Goal: Find specific page/section: Find specific page/section

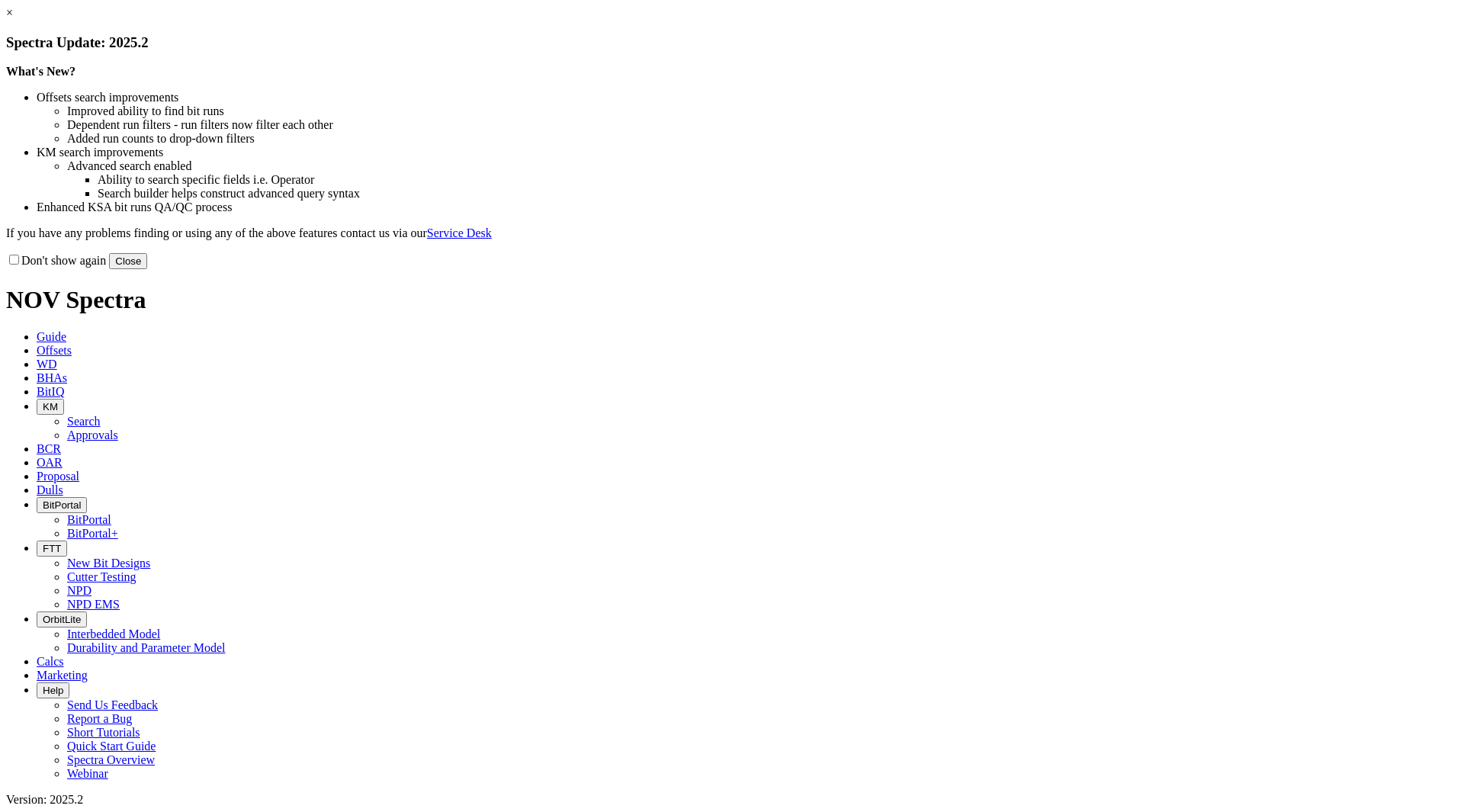
click at [147, 269] on button "Close" at bounding box center [127, 261] width 38 height 16
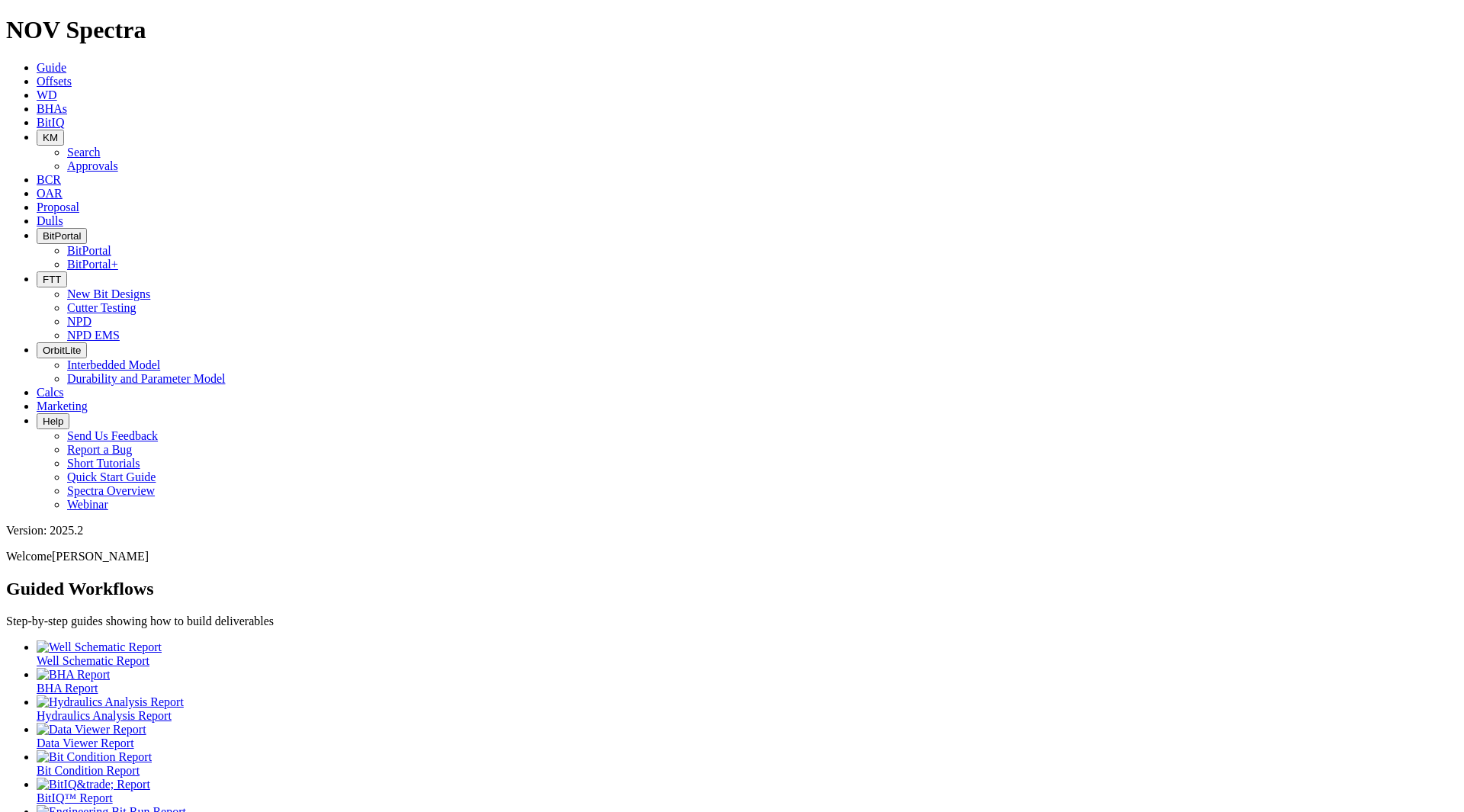
click at [71, 75] on span "Offsets" at bounding box center [54, 81] width 35 height 13
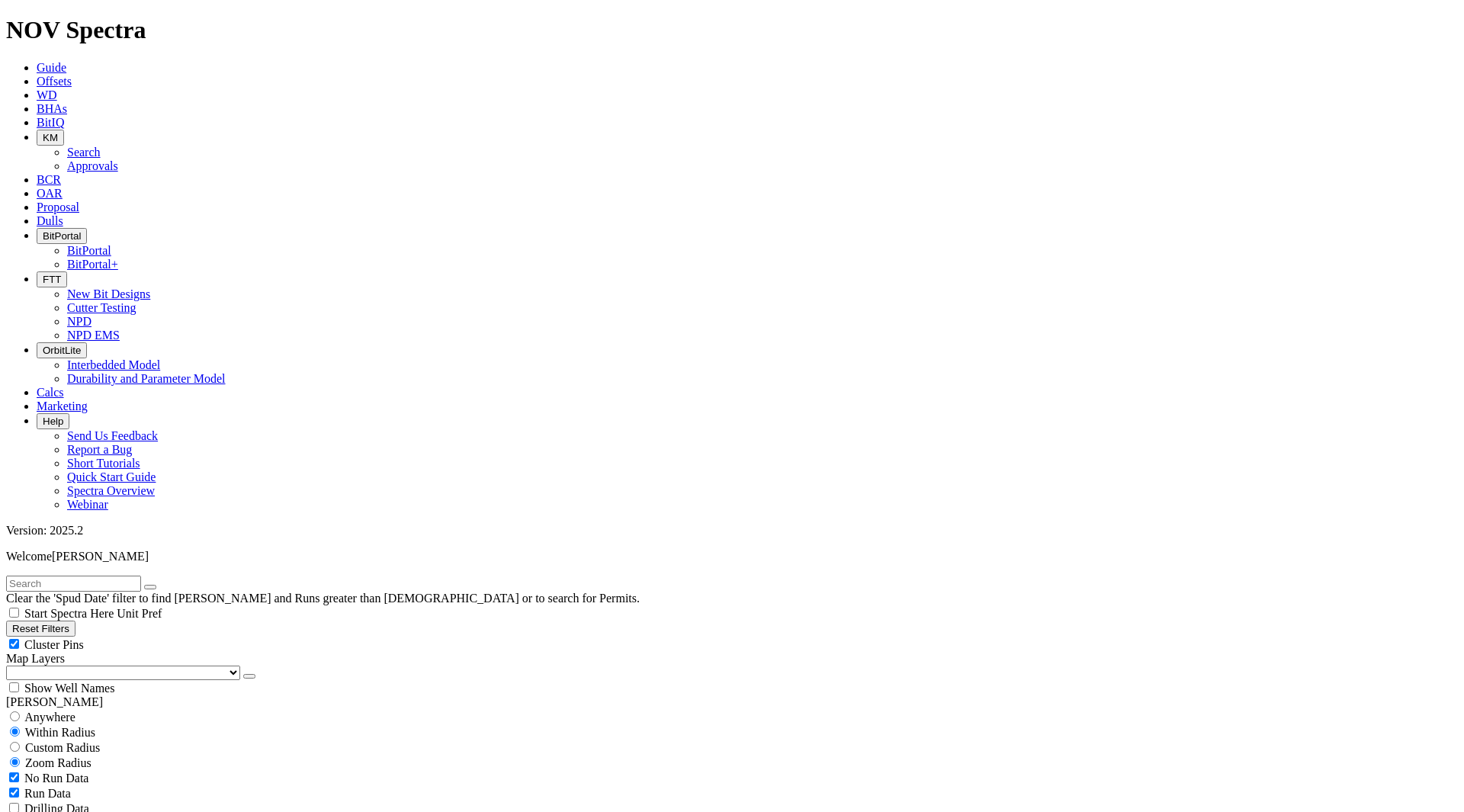
click at [85, 575] on input "text" at bounding box center [73, 583] width 135 height 16
click at [67, 710] on span "Anywhere" at bounding box center [50, 716] width 51 height 13
radio input "true"
radio input "false"
click at [108, 575] on input "text" at bounding box center [73, 583] width 135 height 16
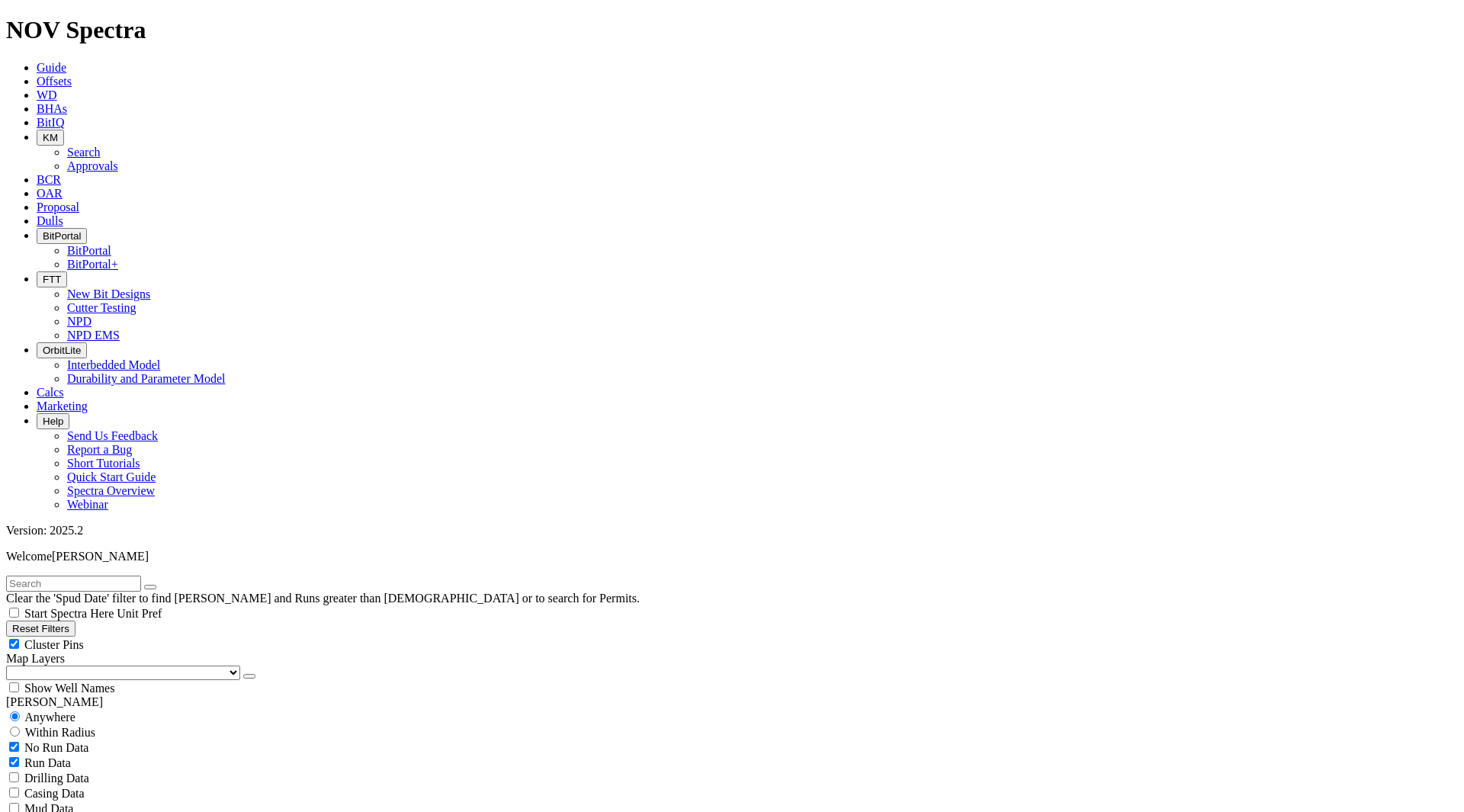
paste input "A321039"
type input "A321039"
click at [166, 587] on icon "submit" at bounding box center [166, 587] width 0 height 0
